Goal: Task Accomplishment & Management: Manage account settings

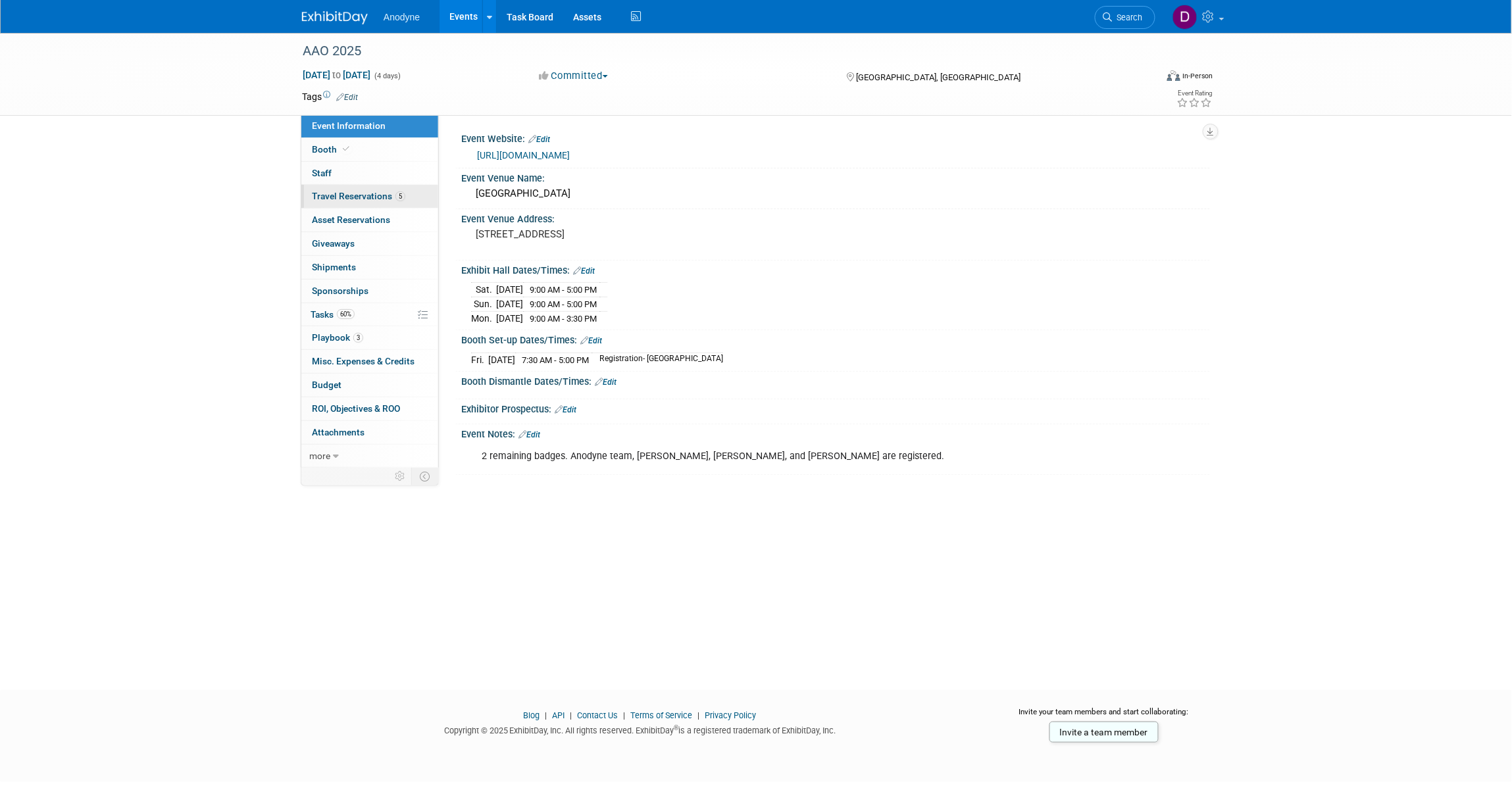
click at [348, 196] on span "Travel Reservations 5" at bounding box center [358, 196] width 93 height 11
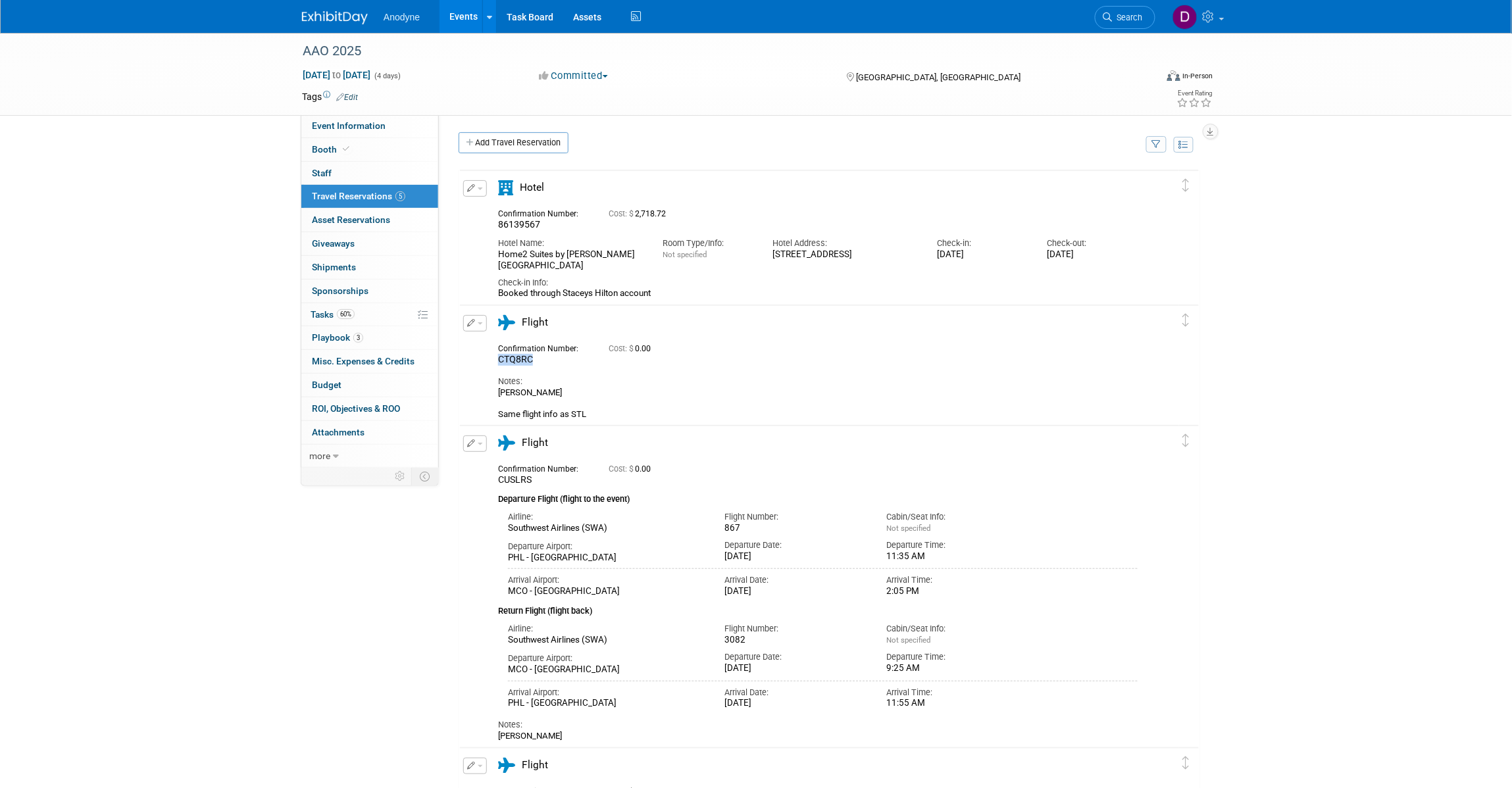
drag, startPoint x: 539, startPoint y: 357, endPoint x: 500, endPoint y: 359, distance: 39.1
click at [500, 359] on div "CTQ8RC" at bounding box center [543, 360] width 91 height 12
copy span "CTQ8RC"
click at [592, 375] on div "Notes:" at bounding box center [818, 381] width 639 height 12
drag, startPoint x: 384, startPoint y: 313, endPoint x: 405, endPoint y: 327, distance: 25.2
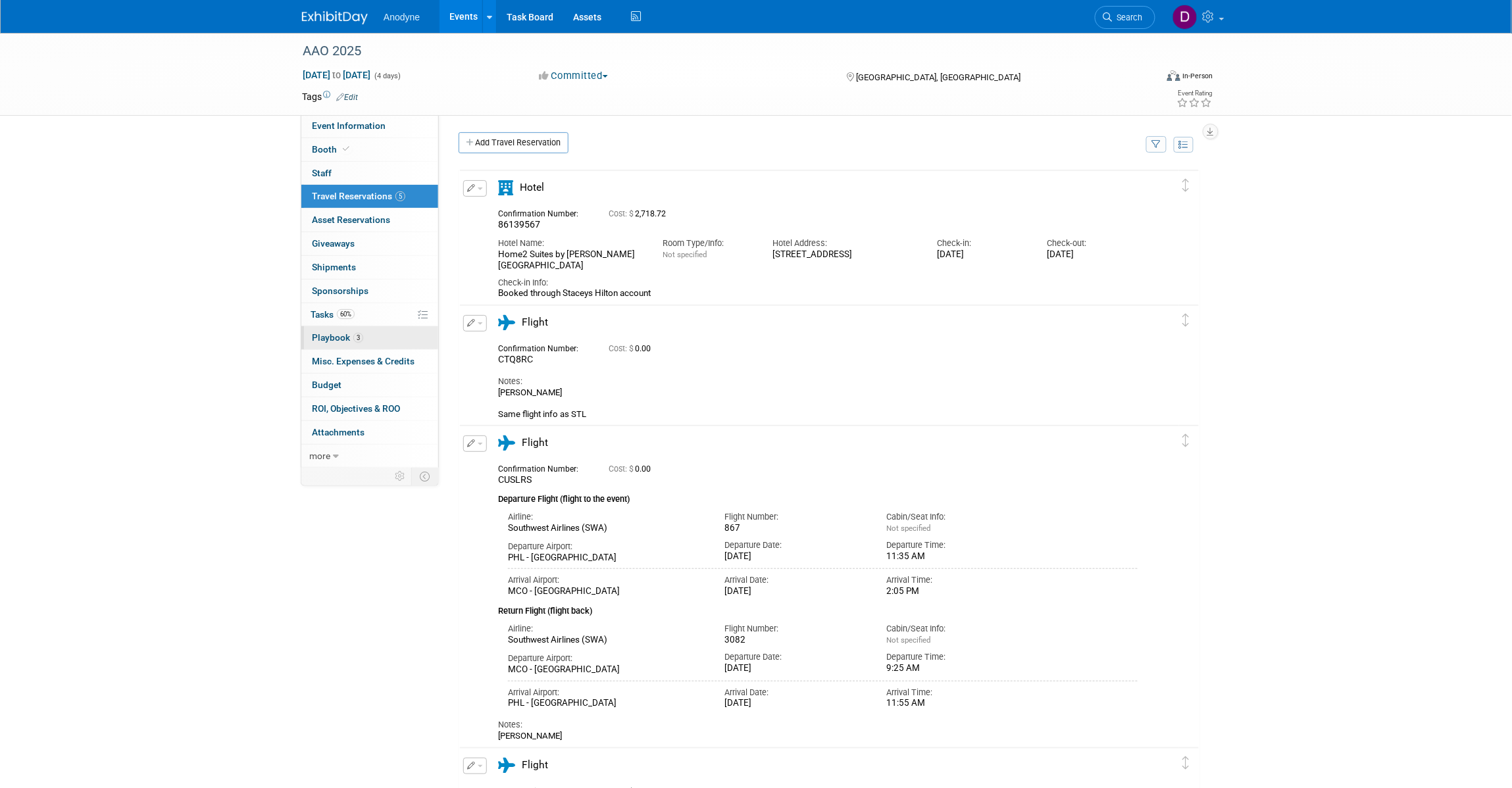
click at [384, 313] on link "60% Tasks 60%" at bounding box center [370, 315] width 137 height 23
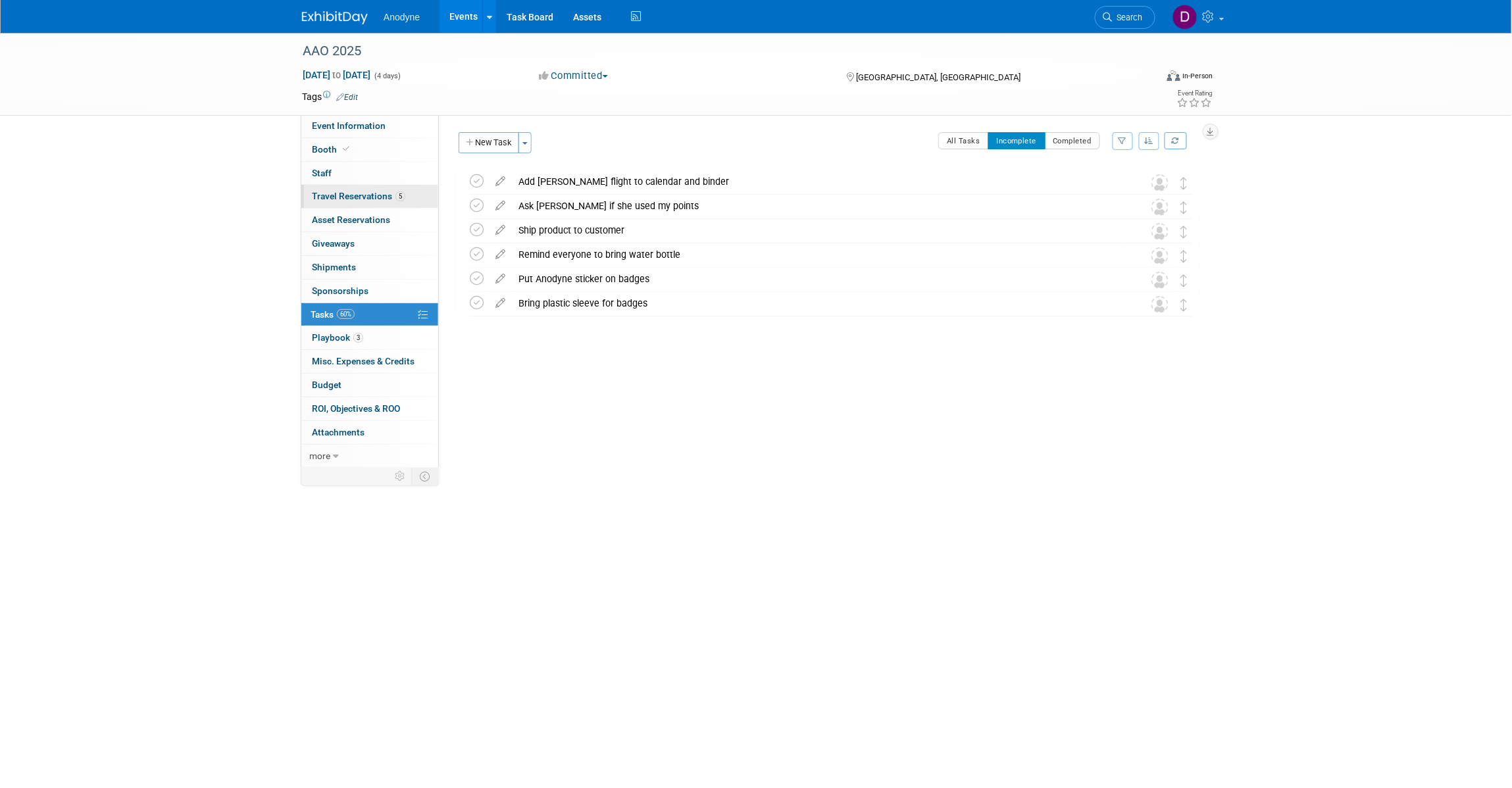
click at [357, 194] on span "Travel Reservations 5" at bounding box center [358, 196] width 93 height 11
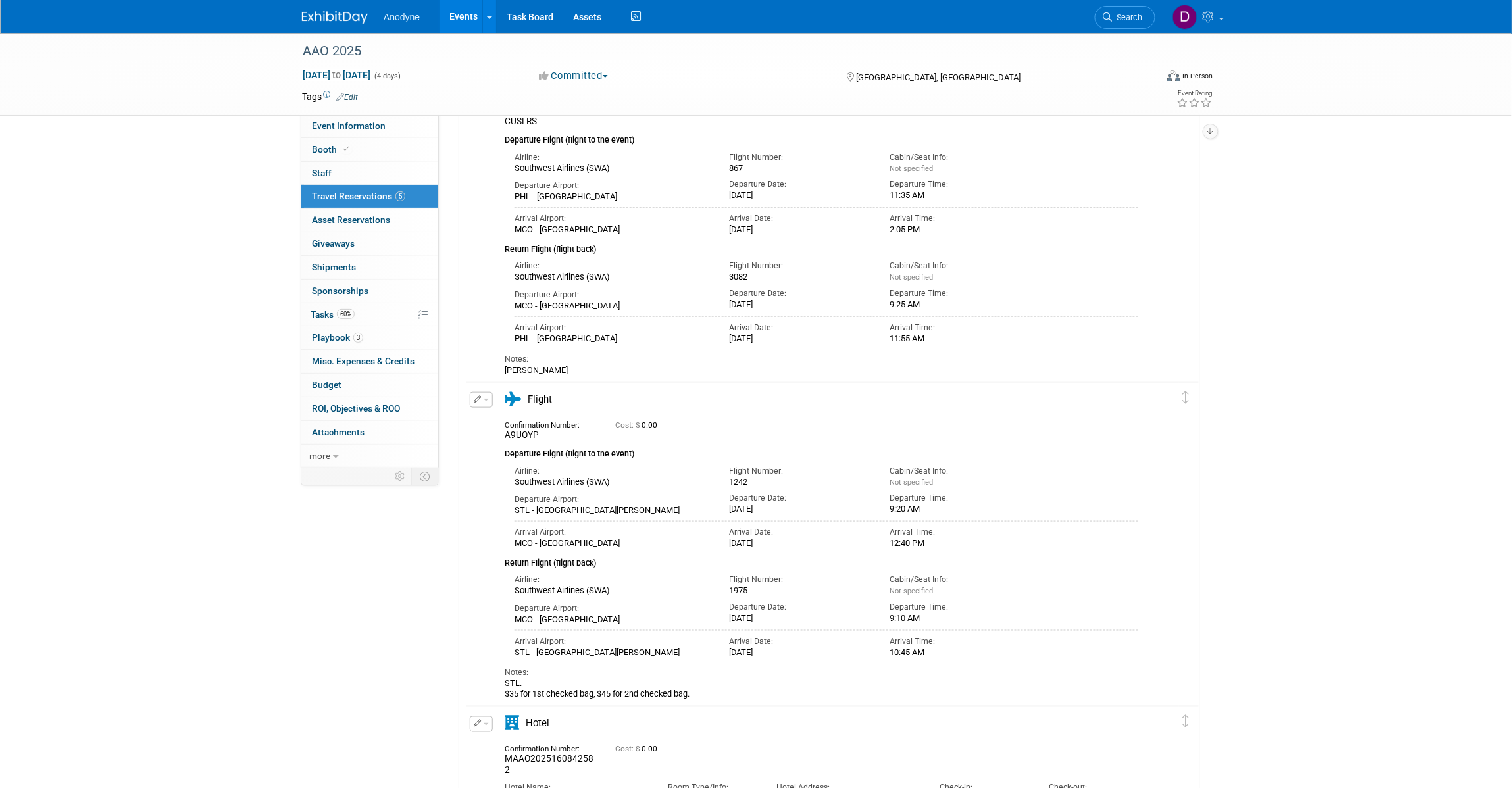
scroll to position [442, 0]
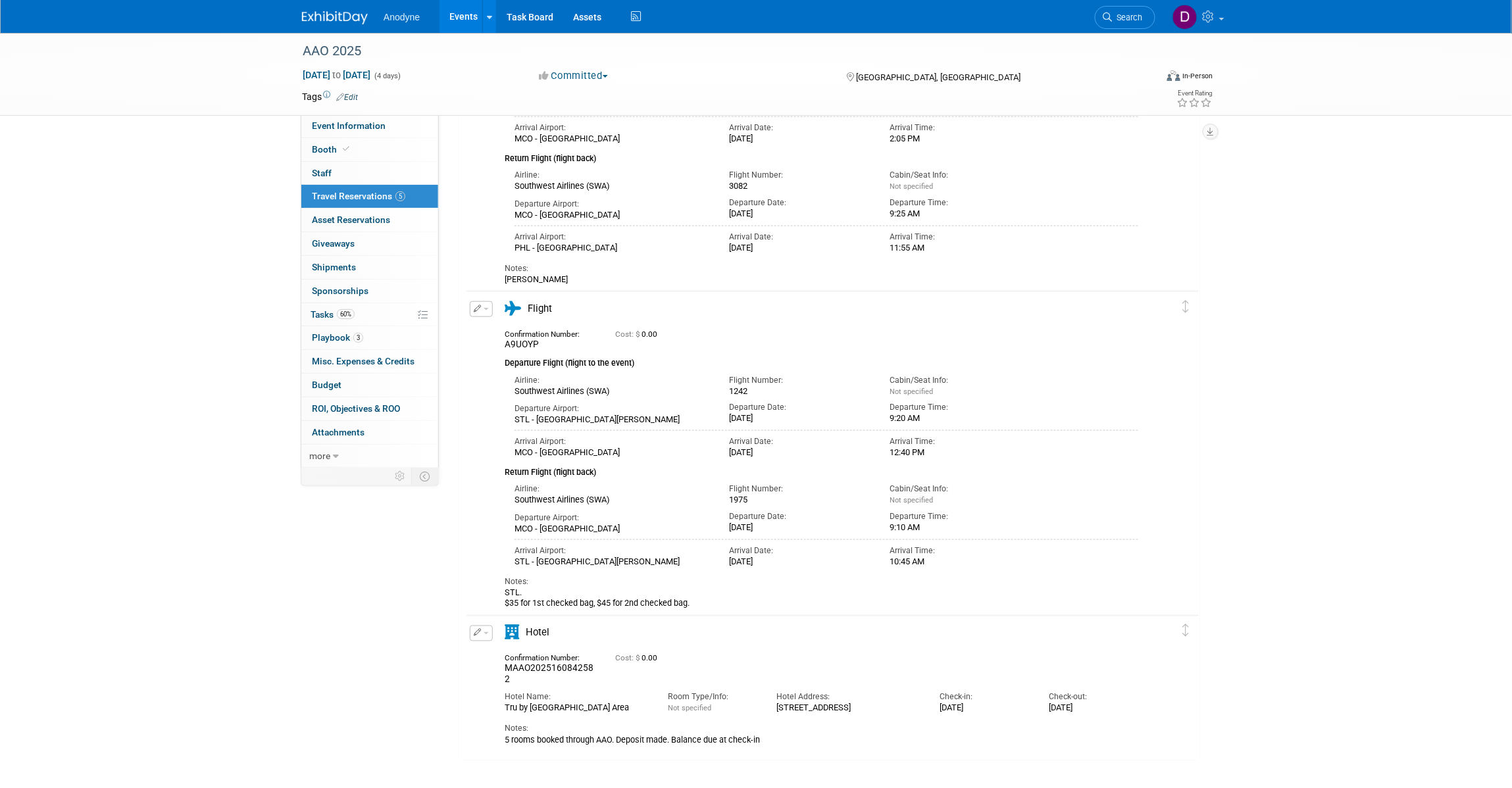
drag, startPoint x: 554, startPoint y: 721, endPoint x: 504, endPoint y: 704, distance: 52.8
click at [505, 704] on div "Tru by [GEOGRAPHIC_DATA] Area" at bounding box center [576, 708] width 143 height 11
drag, startPoint x: 504, startPoint y: 706, endPoint x: 1367, endPoint y: 577, distance: 872.6
click at [1367, 577] on div "AAO 2025 [DATE] to [DATE] (4 days) [DATE] to [DATE] Committed Committed Conside…" at bounding box center [756, 189] width 1512 height 1197
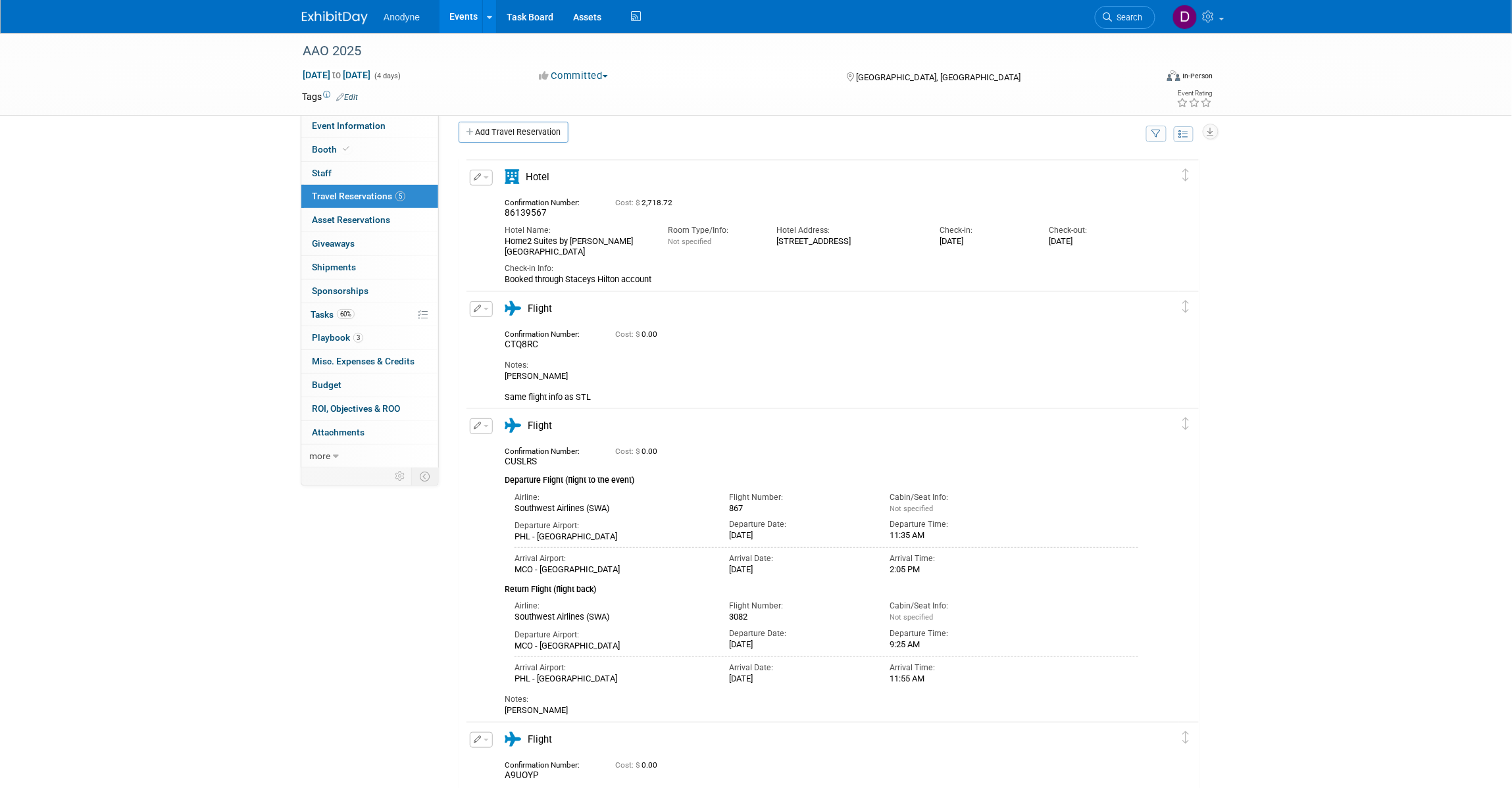
scroll to position [0, 0]
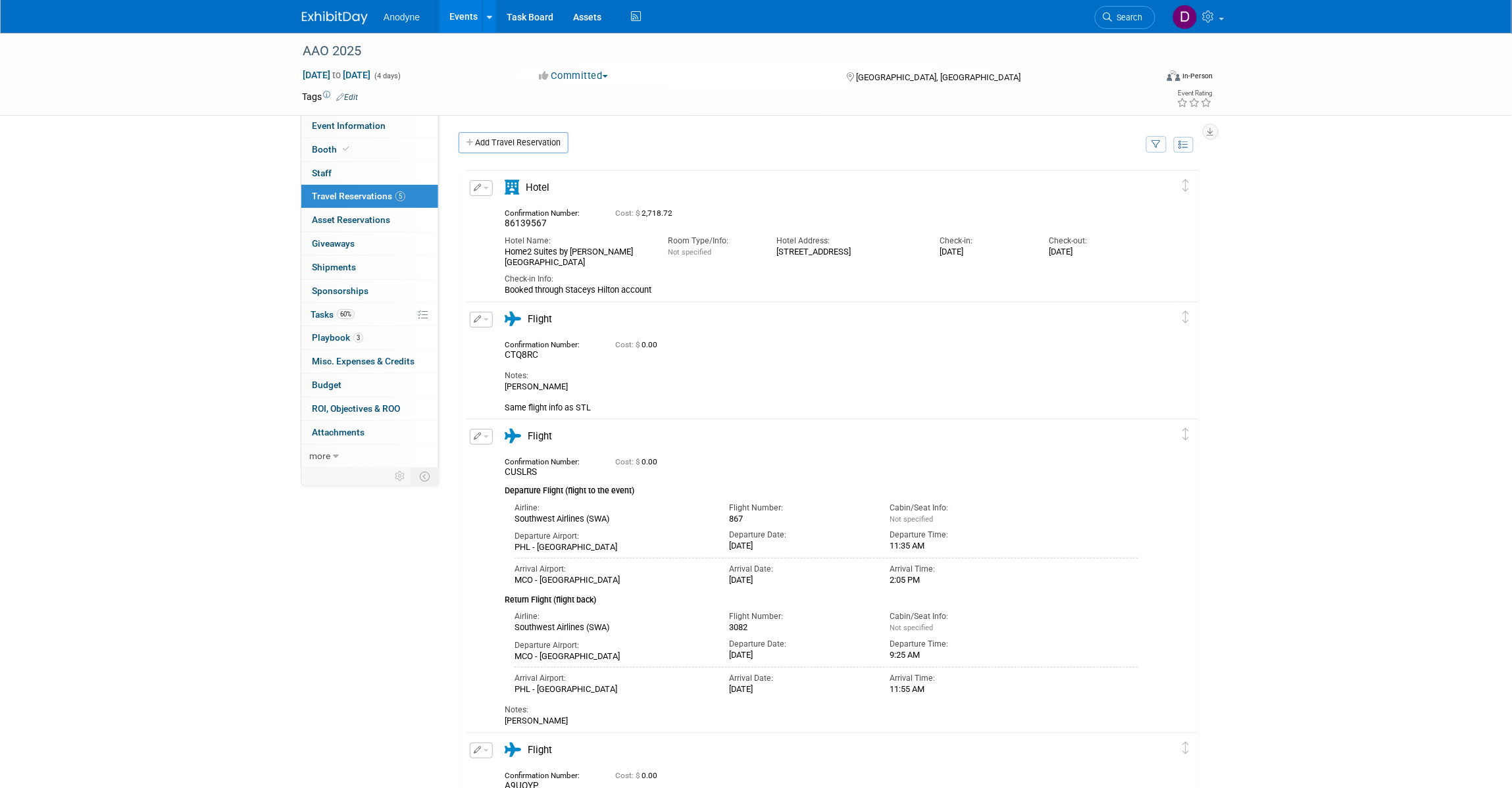
drag, startPoint x: 608, startPoint y: 262, endPoint x: 505, endPoint y: 252, distance: 103.5
click at [505, 252] on div "Home2 Suites by [PERSON_NAME][GEOGRAPHIC_DATA]" at bounding box center [576, 257] width 143 height 21
click at [241, 235] on div "AAO 2025 [DATE] to [DATE] (4 days) [DATE] to [DATE] Committed Committed Conside…" at bounding box center [756, 631] width 1512 height 1197
click at [215, 288] on div "AAO 2025 [DATE] to [DATE] (4 days) [DATE] to [DATE] Committed Committed Conside…" at bounding box center [756, 631] width 1512 height 1197
click at [369, 124] on span "Event Information" at bounding box center [348, 125] width 74 height 11
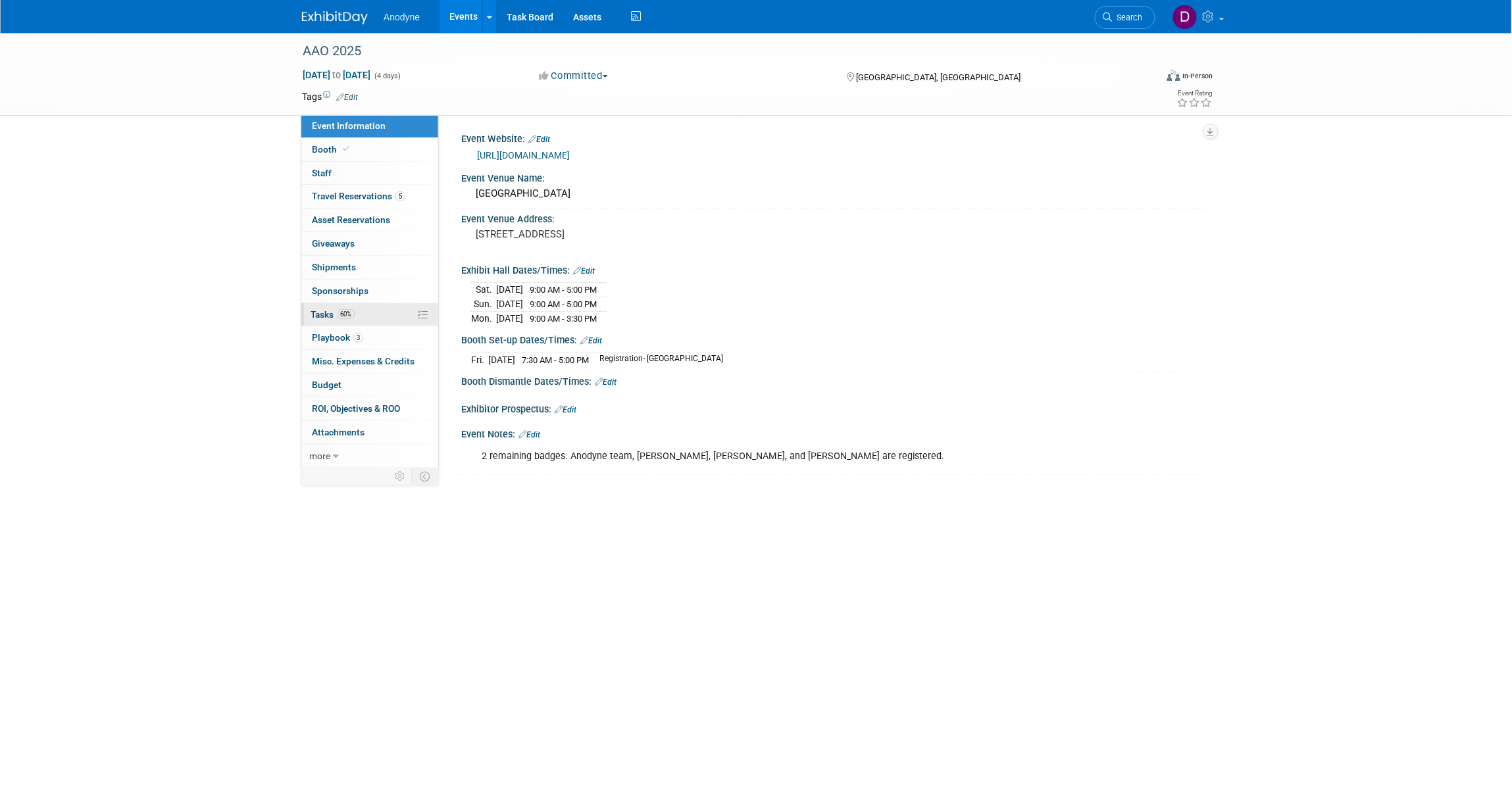
click at [396, 311] on link "60% Tasks 60%" at bounding box center [370, 315] width 137 height 23
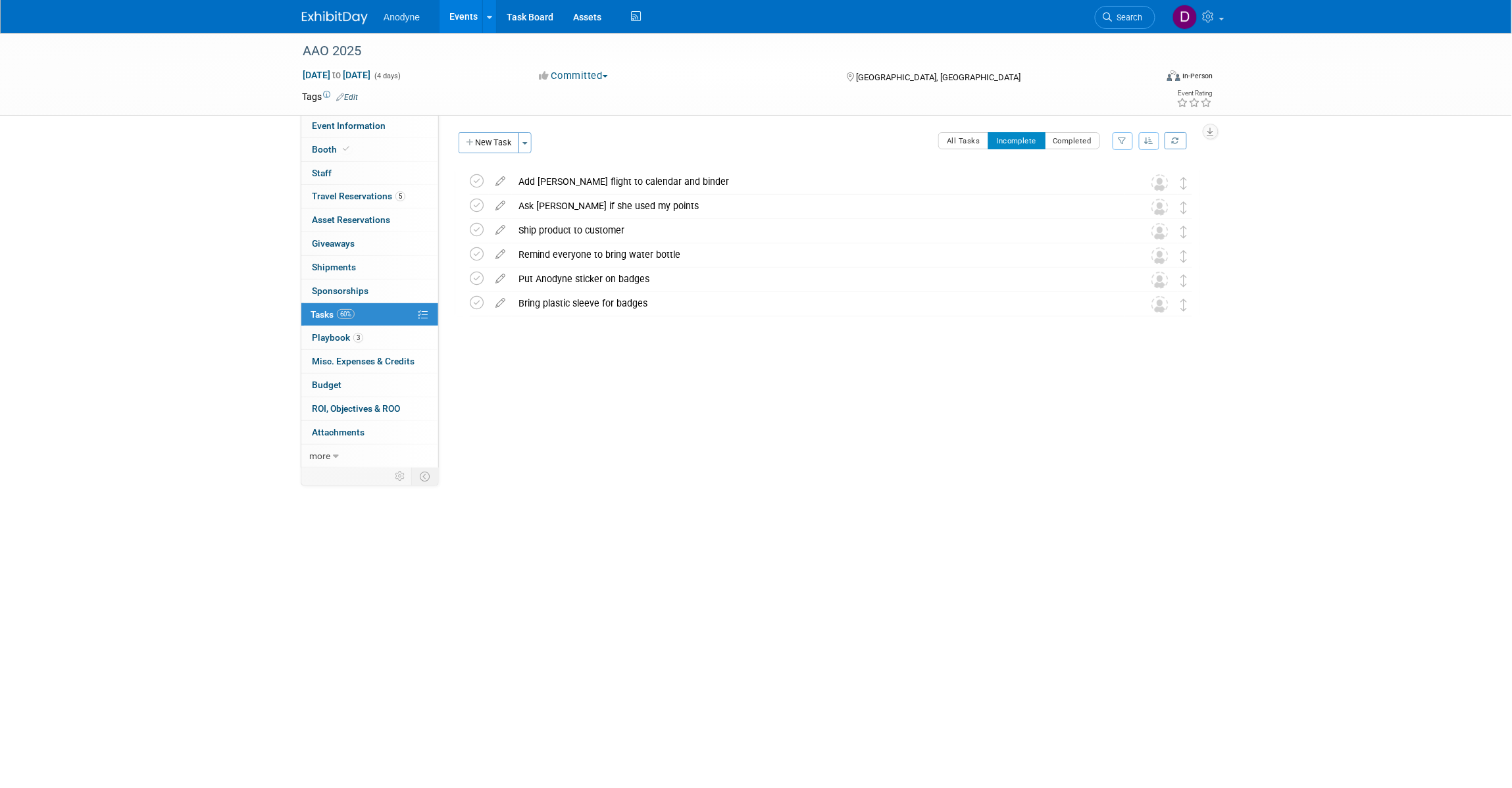
click at [219, 160] on div "AAO 2025 [DATE] to [DATE] (4 days) [DATE] to [DATE] Committed Committed Conside…" at bounding box center [756, 349] width 1512 height 633
click at [383, 196] on span "Travel Reservations 5" at bounding box center [358, 196] width 93 height 11
